Goal: Transaction & Acquisition: Download file/media

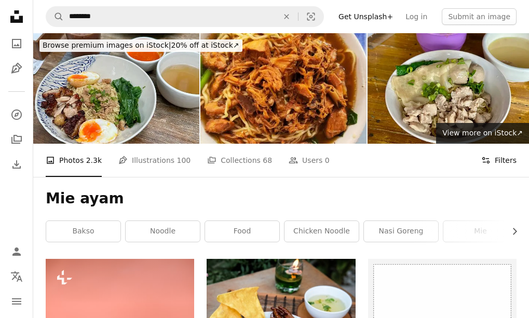
click at [488, 162] on icon at bounding box center [485, 160] width 7 height 6
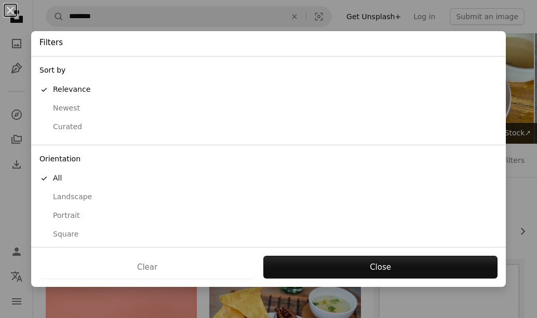
click at [84, 198] on div "Landscape" at bounding box center [268, 197] width 458 height 10
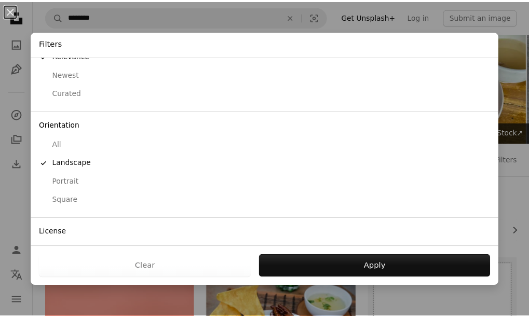
scroll to position [52, 0]
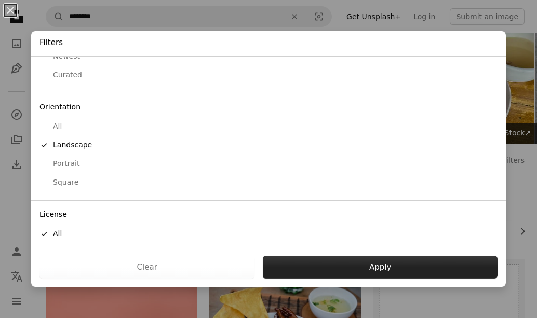
click at [385, 268] on button "Apply" at bounding box center [380, 267] width 235 height 23
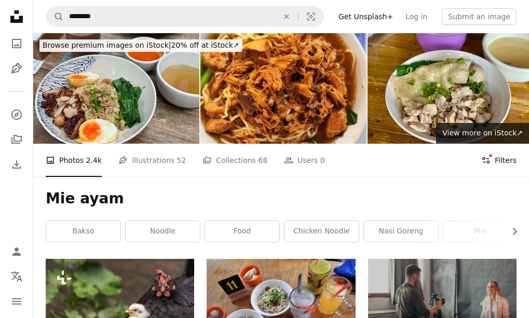
click at [495, 161] on button "Filters Filters" at bounding box center [498, 160] width 35 height 33
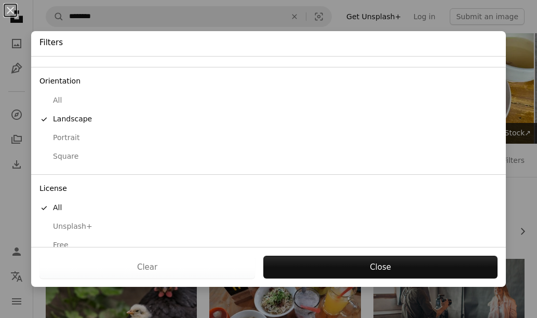
scroll to position [94, 0]
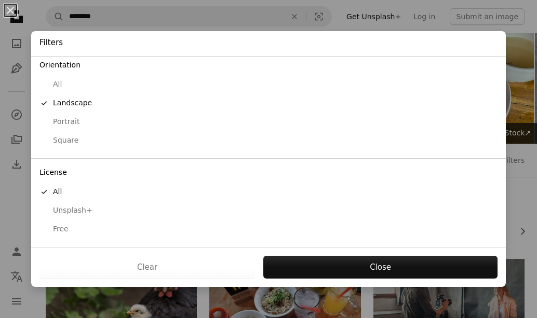
click at [76, 234] on div "Free" at bounding box center [268, 229] width 458 height 10
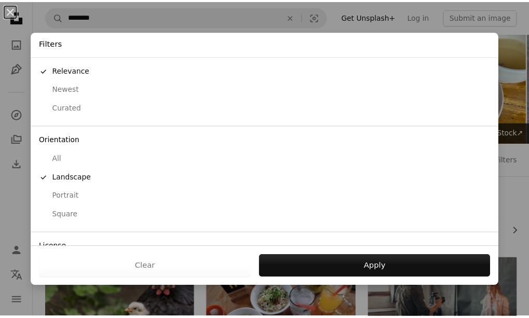
scroll to position [0, 0]
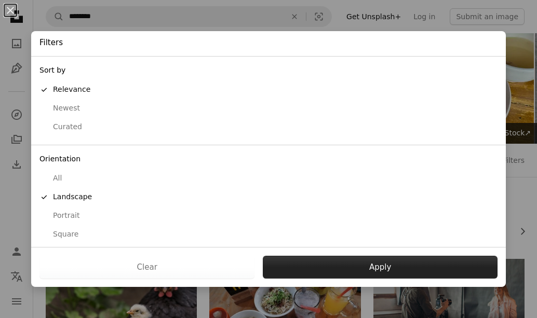
click at [281, 269] on button "Apply" at bounding box center [380, 267] width 235 height 23
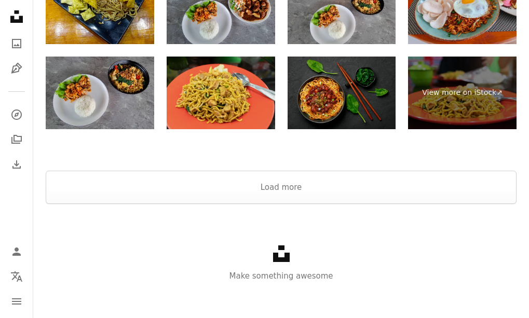
scroll to position [1390, 0]
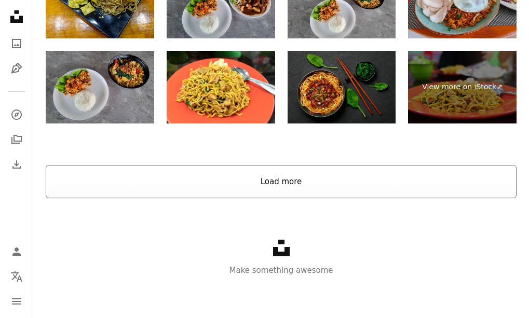
click at [288, 194] on button "Load more" at bounding box center [281, 181] width 471 height 33
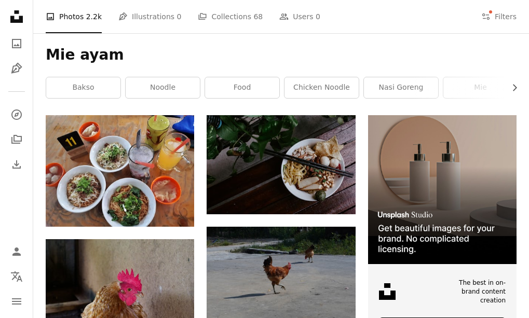
scroll to position [0, 0]
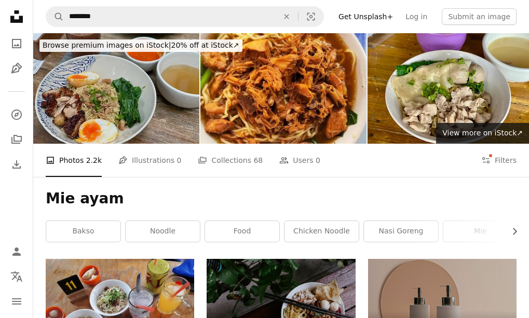
click at [101, 89] on img at bounding box center [116, 88] width 166 height 111
drag, startPoint x: 142, startPoint y: 122, endPoint x: 123, endPoint y: 120, distance: 19.3
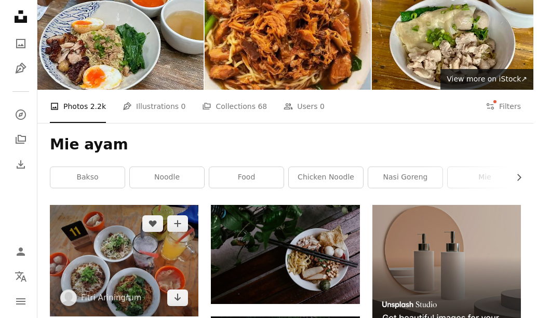
scroll to position [104, 0]
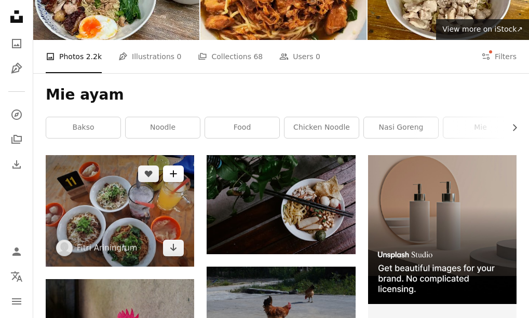
click at [179, 168] on button "A plus sign" at bounding box center [173, 174] width 21 height 17
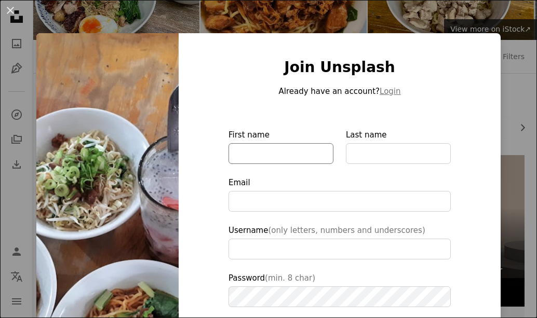
type input "**********"
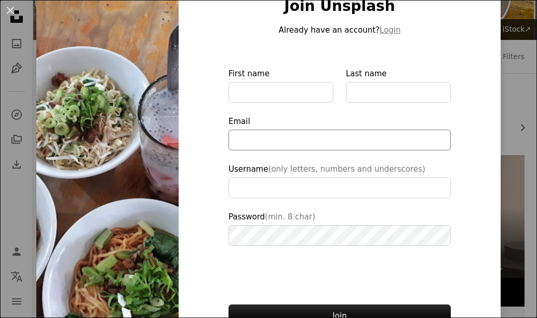
scroll to position [118, 0]
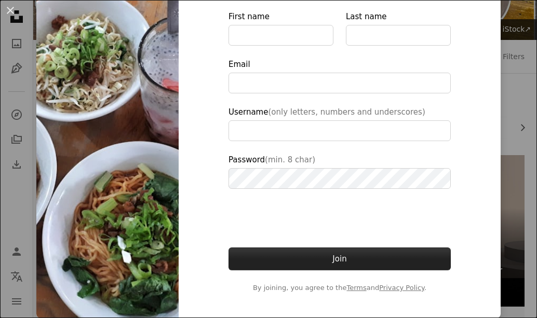
click at [400, 254] on button "Join" at bounding box center [339, 259] width 222 height 23
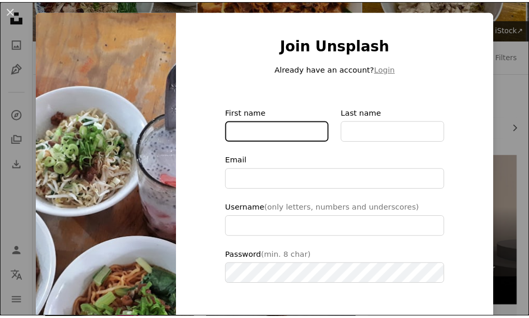
scroll to position [0, 0]
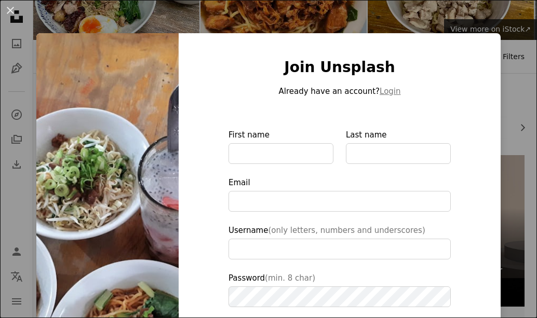
click at [504, 56] on div "An X shape Join Unsplash Already have an account? Login First name Last name Em…" at bounding box center [268, 159] width 537 height 318
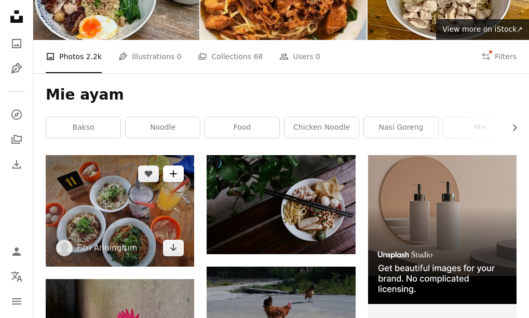
click at [172, 175] on icon "A plus sign" at bounding box center [173, 174] width 8 height 8
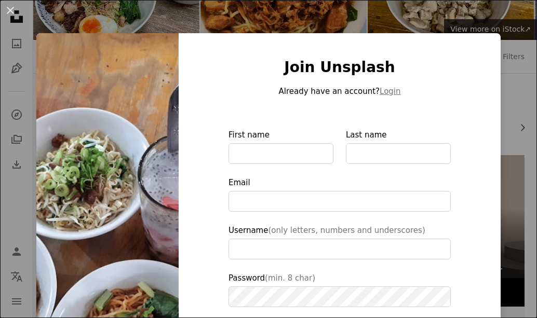
type input "**********"
click at [484, 107] on div "Join Unsplash Already have an account? Login First name Last name Email Usernam…" at bounding box center [340, 234] width 322 height 403
click at [490, 102] on div "An X shape Join Unsplash Already have an account? Login First name Last name Em…" at bounding box center [268, 159] width 537 height 318
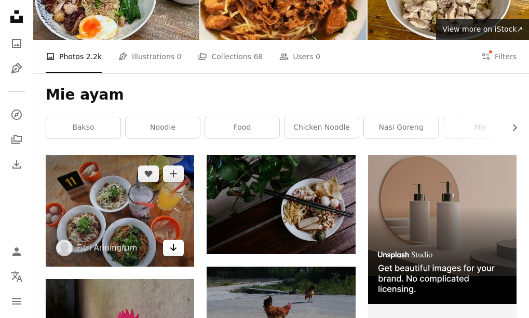
click at [180, 250] on link "Arrow pointing down" at bounding box center [173, 248] width 21 height 17
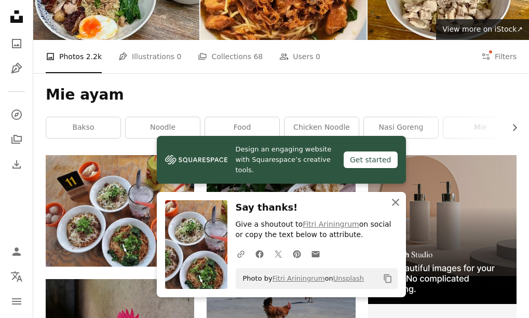
click at [389, 205] on icon "An X shape" at bounding box center [395, 202] width 12 height 12
